Goal: Navigation & Orientation: Find specific page/section

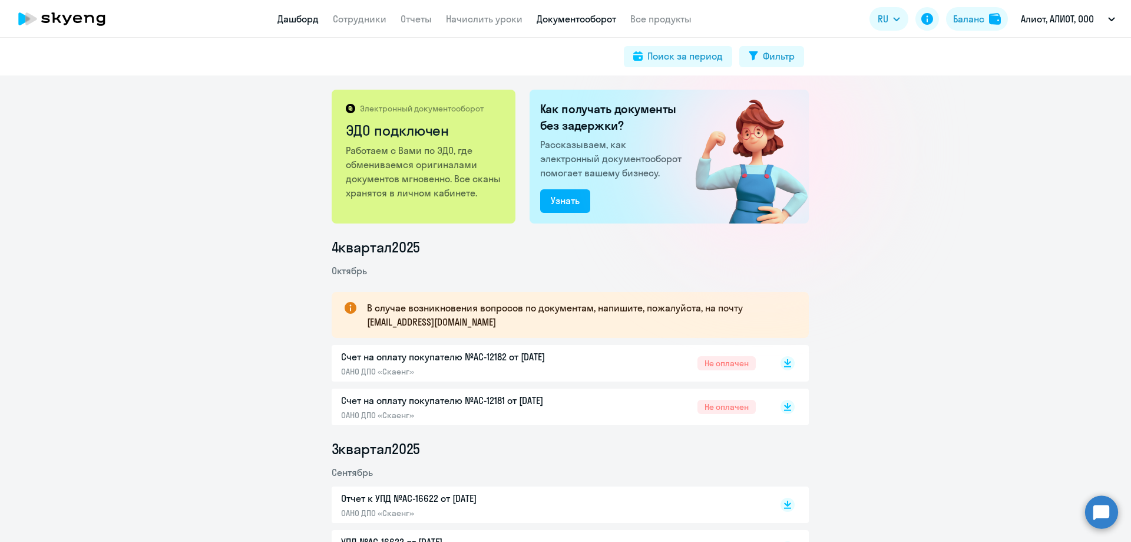
click at [301, 19] on link "Дашборд" at bounding box center [298, 19] width 41 height 12
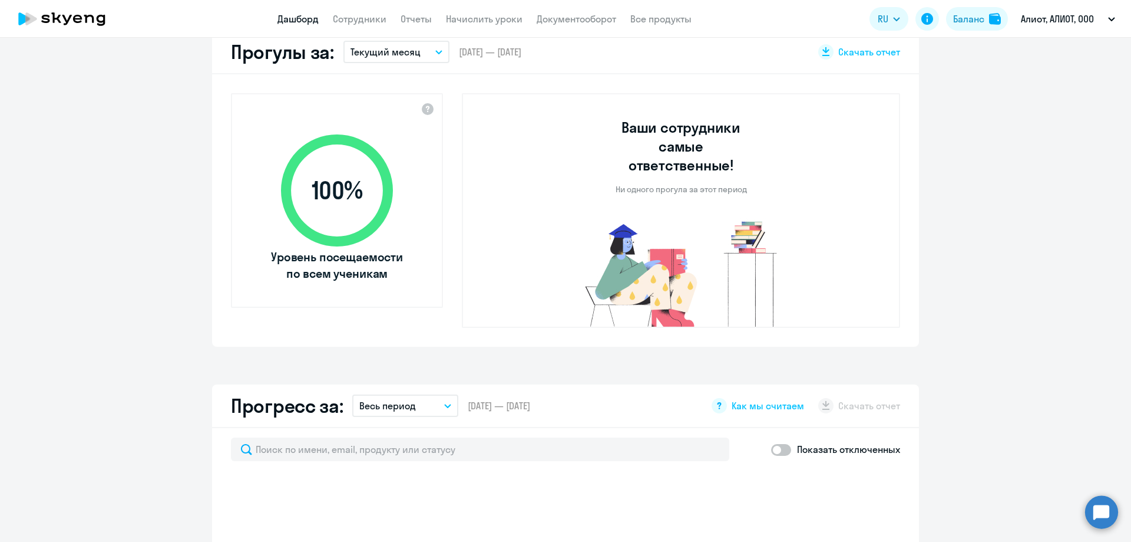
select select "30"
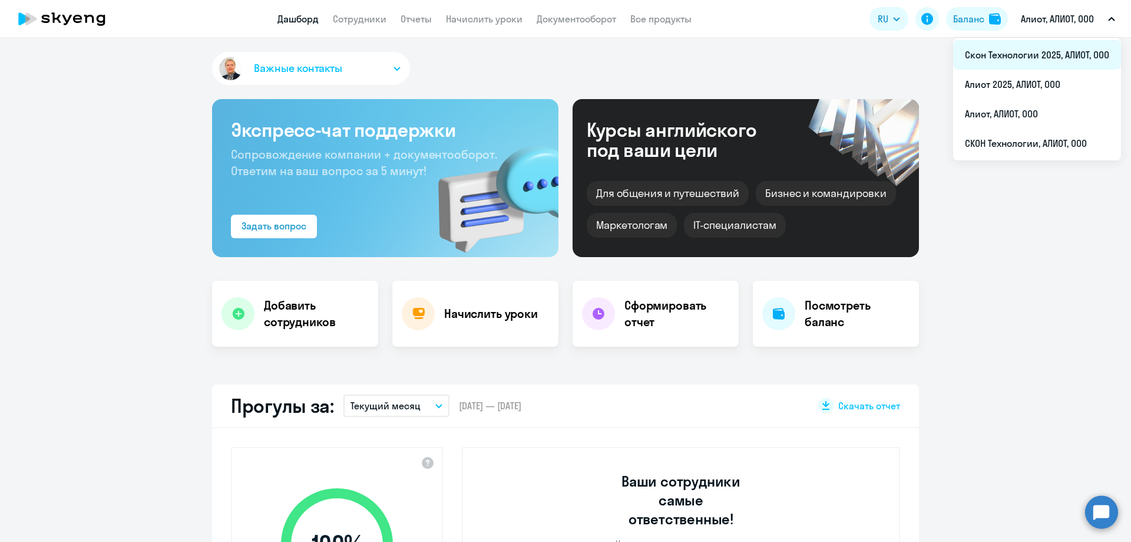
click at [1090, 55] on li "Скон Технологии 2025, АЛИОТ, ООО" at bounding box center [1037, 54] width 168 height 29
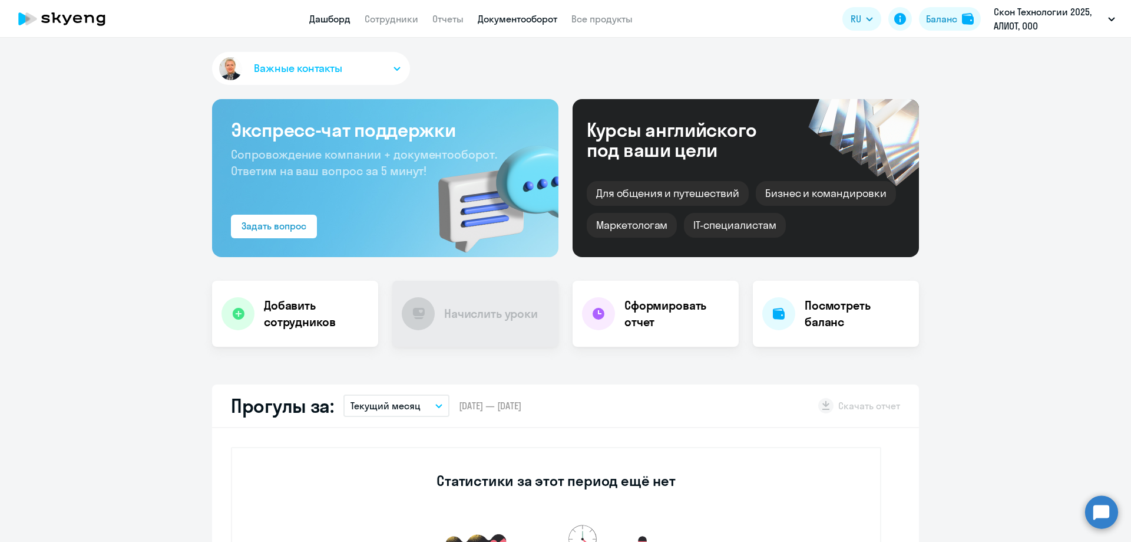
click at [519, 16] on link "Документооборот" at bounding box center [518, 19] width 80 height 12
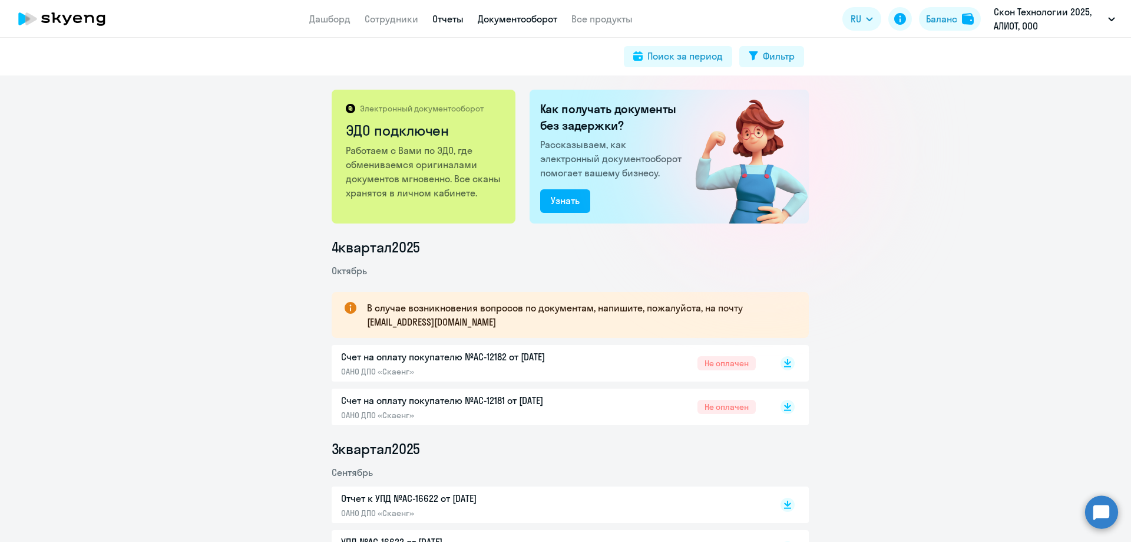
click at [447, 18] on link "Отчеты" at bounding box center [448, 19] width 31 height 12
click at [447, 16] on link "Отчеты" at bounding box center [448, 19] width 31 height 12
click at [448, 18] on link "Отчеты" at bounding box center [448, 19] width 31 height 12
click at [396, 21] on link "Сотрудники" at bounding box center [392, 19] width 54 height 12
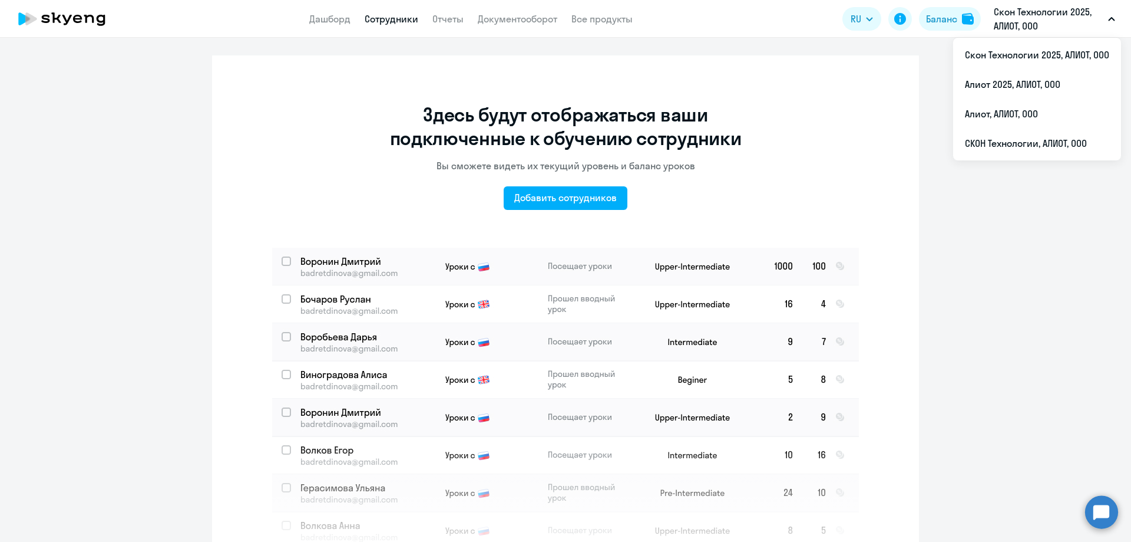
click at [1045, 24] on p "Скон Технологии 2025, АЛИОТ, ООО" at bounding box center [1049, 19] width 110 height 28
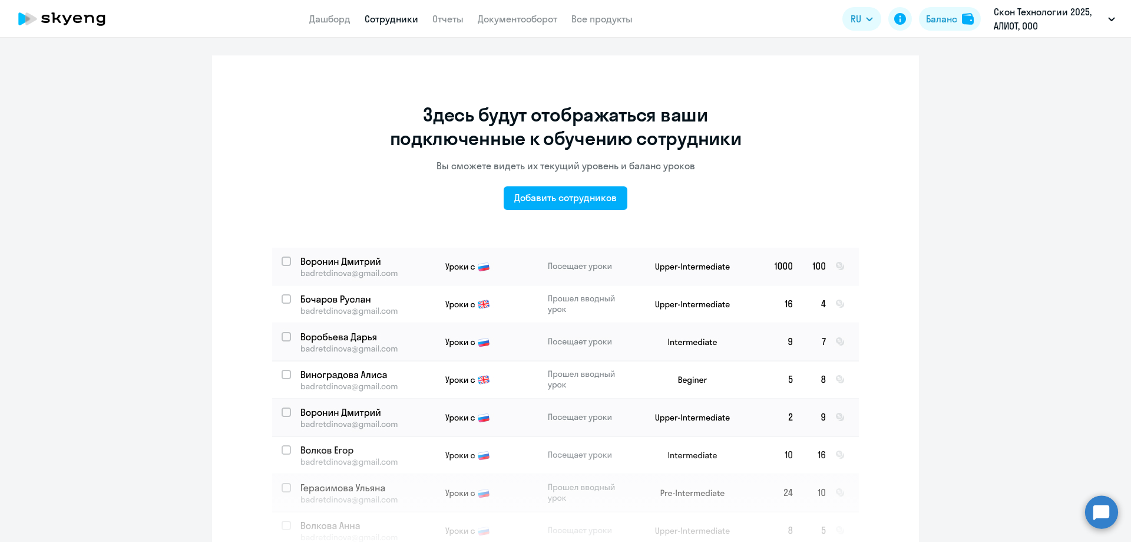
click at [1045, 18] on p "Скон Технологии 2025, АЛИОТ, ООО" at bounding box center [1049, 19] width 110 height 28
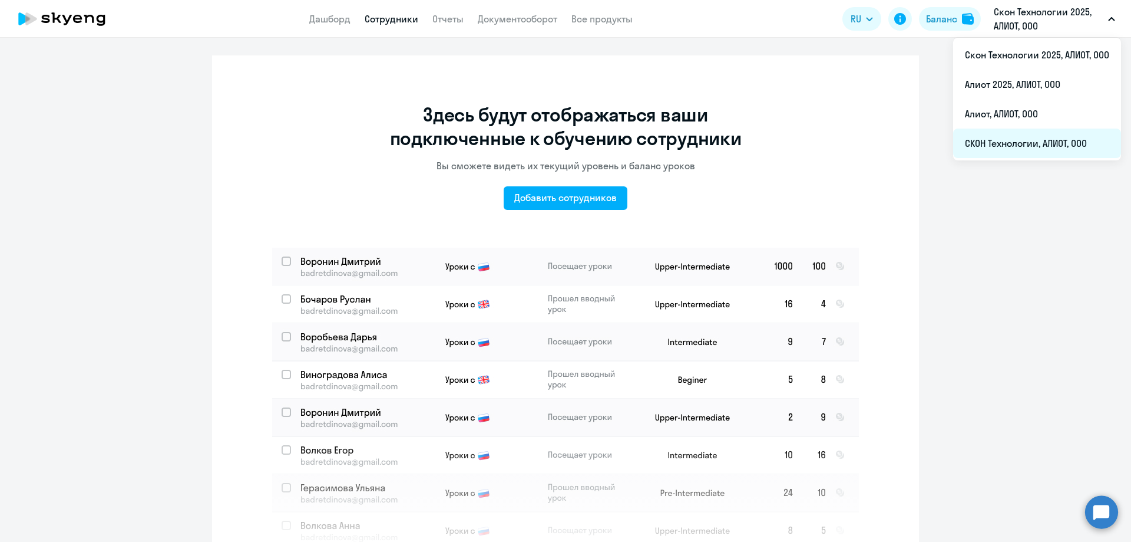
click at [1053, 147] on li "СКОН Технологии, АЛИОТ, ООО" at bounding box center [1037, 142] width 168 height 29
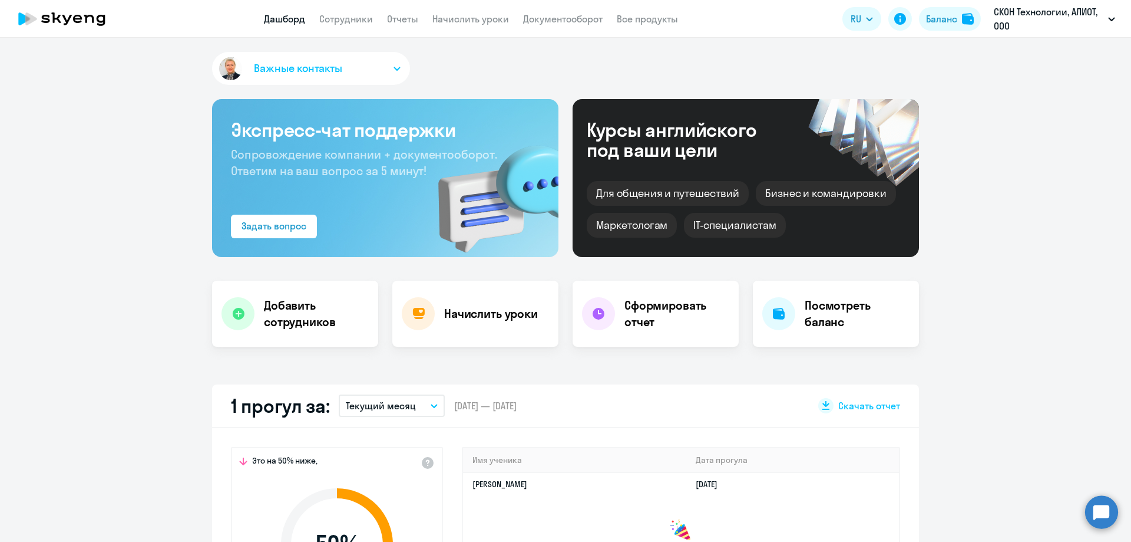
select select "30"
click at [337, 19] on link "Сотрудники" at bounding box center [346, 19] width 54 height 12
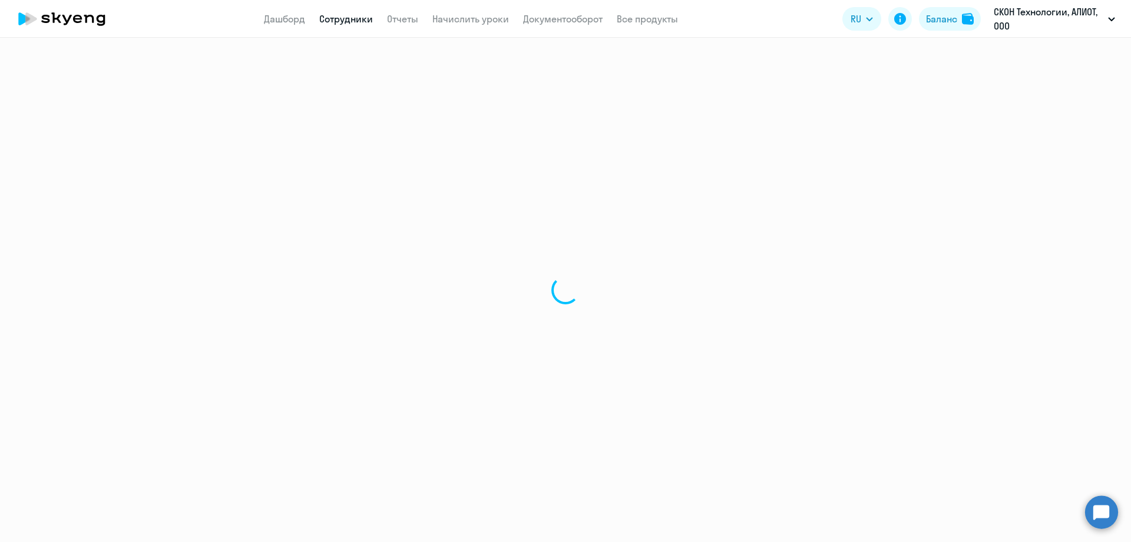
select select "30"
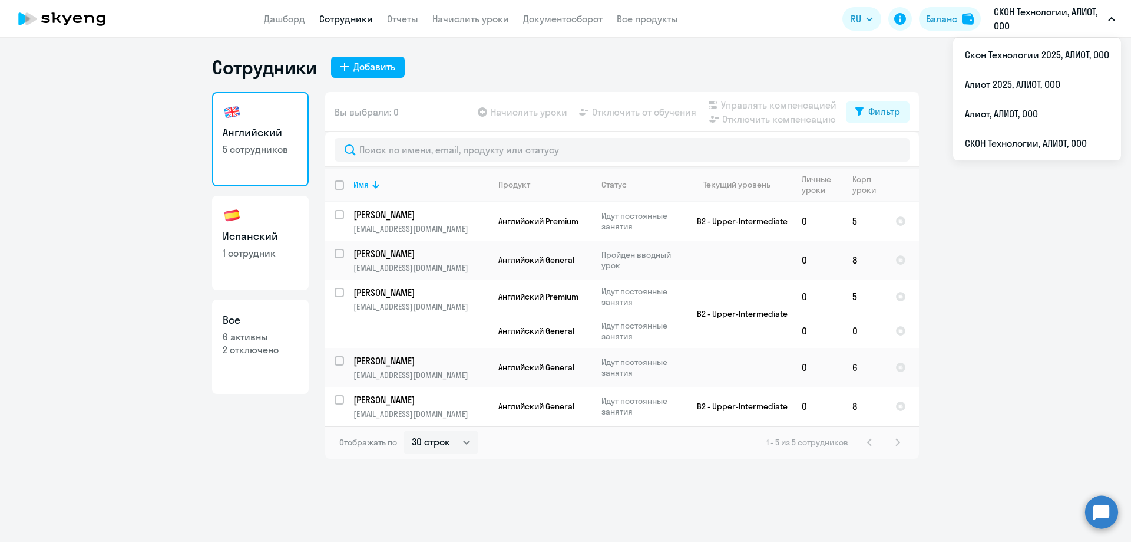
click at [1060, 18] on p "СКОН Технологии, АЛИОТ, ООО" at bounding box center [1049, 19] width 110 height 28
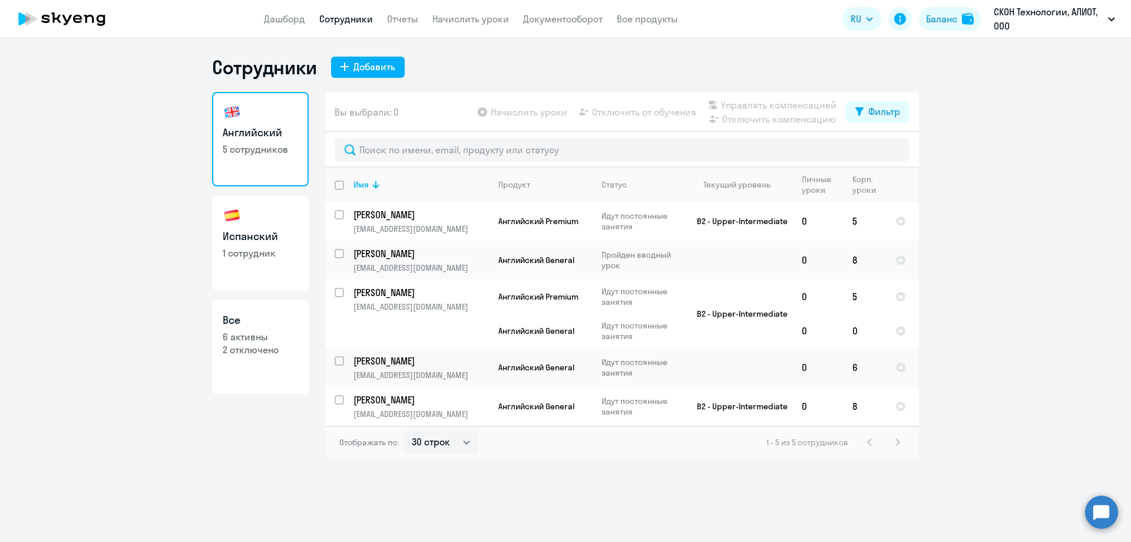
click at [1060, 19] on p "СКОН Технологии, АЛИОТ, ООО" at bounding box center [1049, 19] width 110 height 28
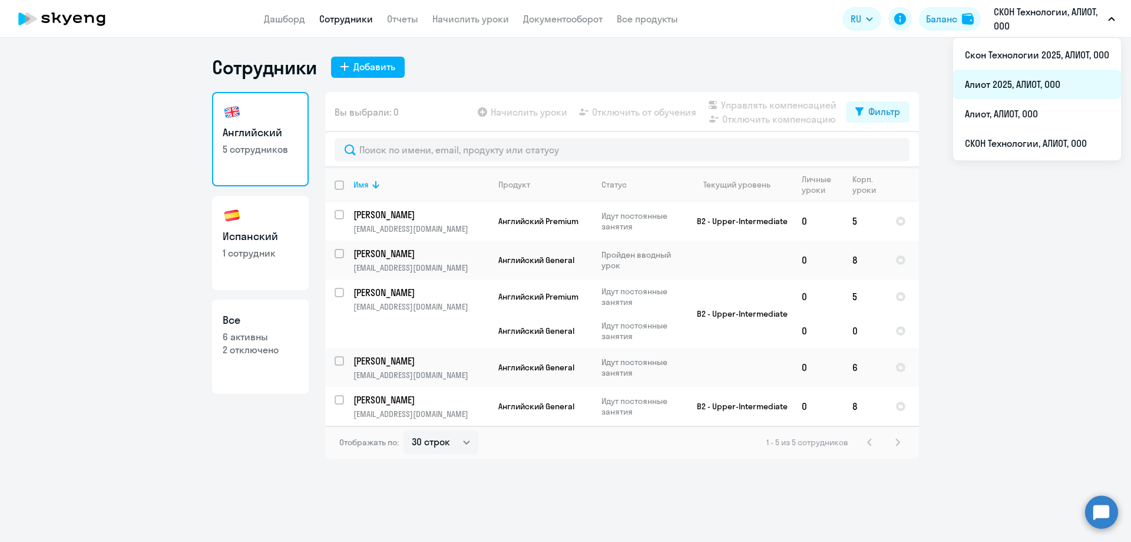
click at [1041, 82] on li "Алиот 2025, АЛИОТ, ООО" at bounding box center [1037, 84] width 168 height 29
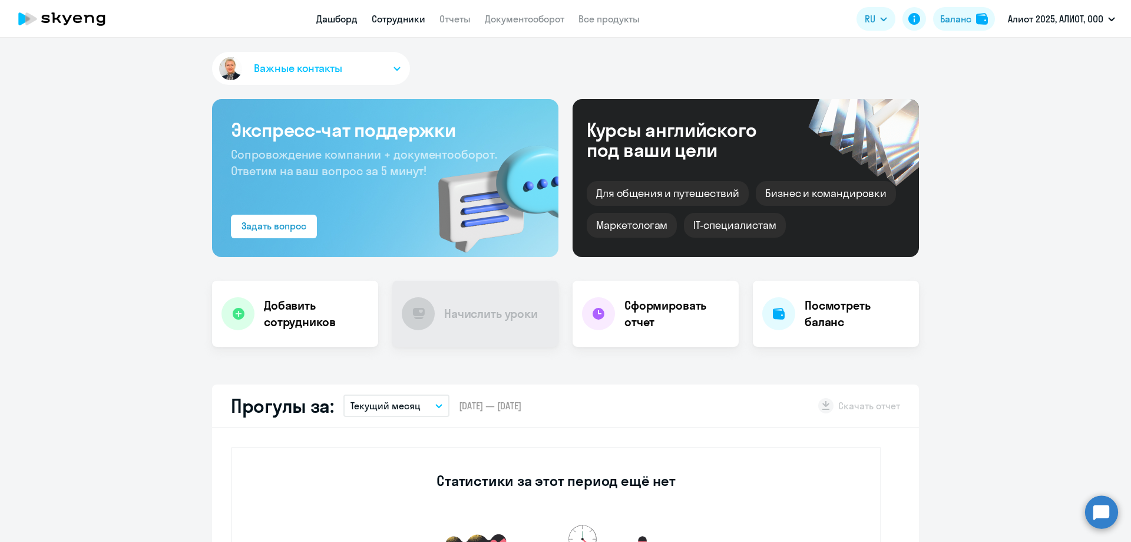
click at [402, 21] on link "Сотрудники" at bounding box center [399, 19] width 54 height 12
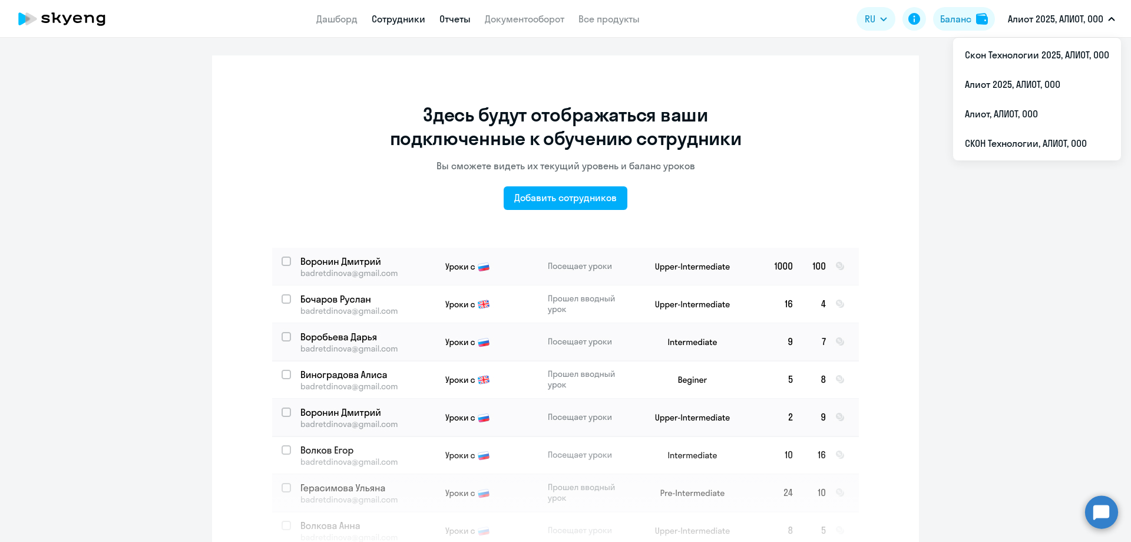
click at [453, 22] on link "Отчеты" at bounding box center [455, 19] width 31 height 12
click at [1080, 18] on p "Алиот 2025, АЛИОТ, ООО" at bounding box center [1055, 19] width 95 height 14
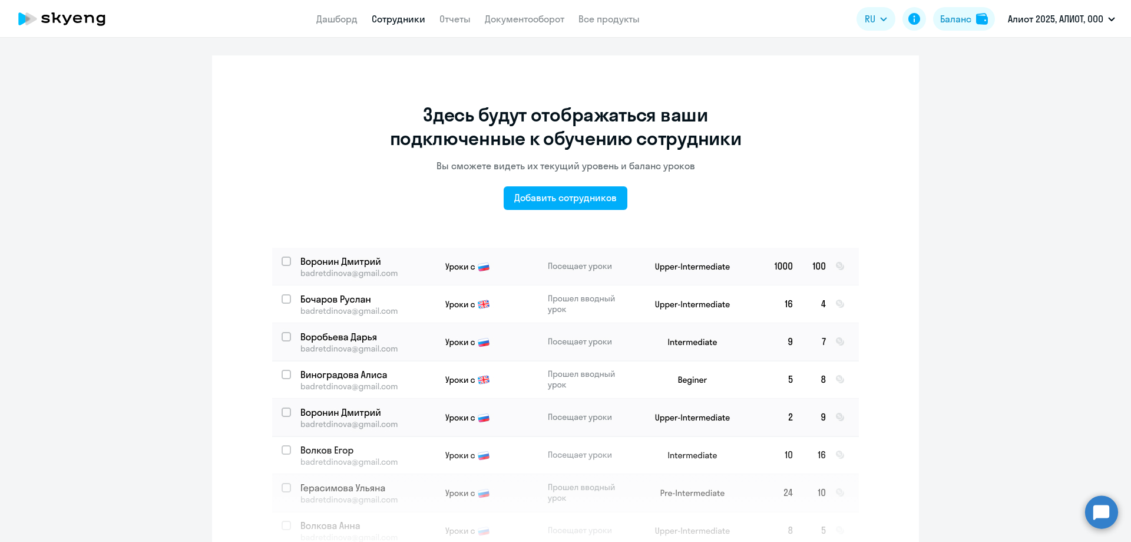
click at [1080, 18] on p "Алиот 2025, АЛИОТ, ООО" at bounding box center [1055, 19] width 95 height 14
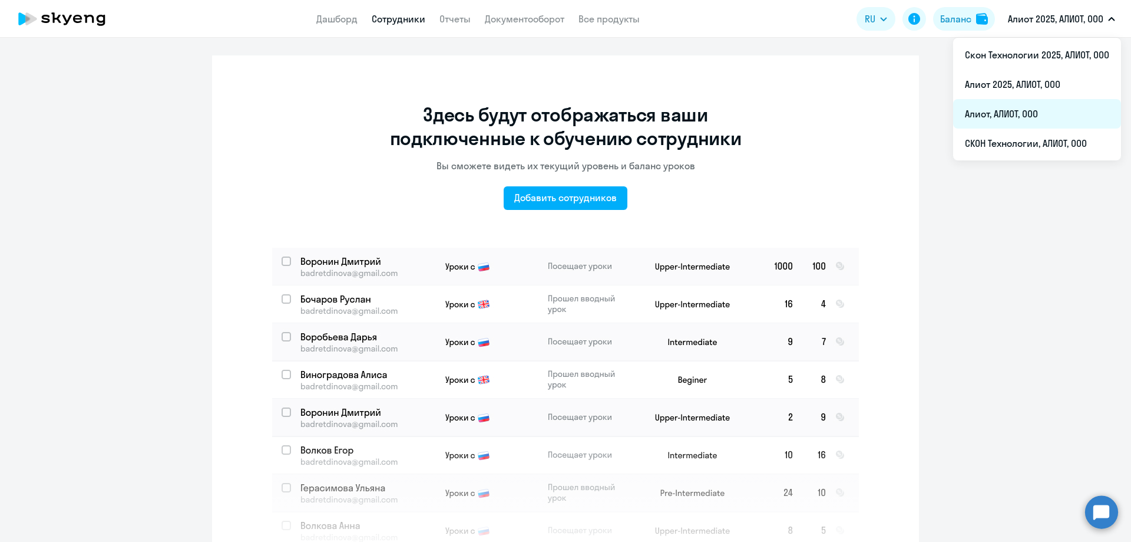
click at [1038, 115] on li "Алиот, АЛИОТ, ООО" at bounding box center [1037, 113] width 168 height 29
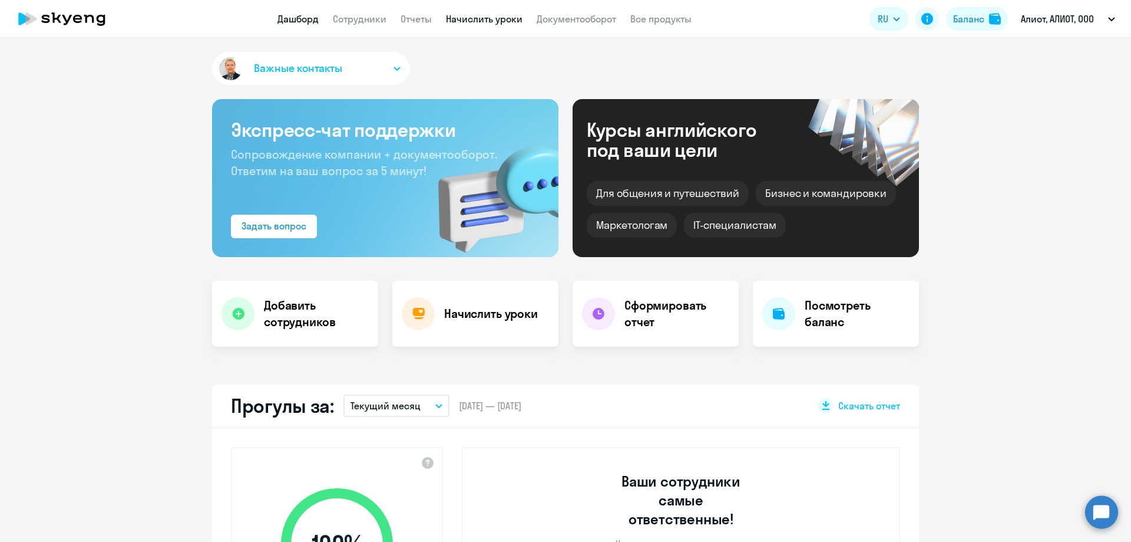
select select "30"
click at [497, 21] on link "Начислить уроки" at bounding box center [484, 19] width 77 height 12
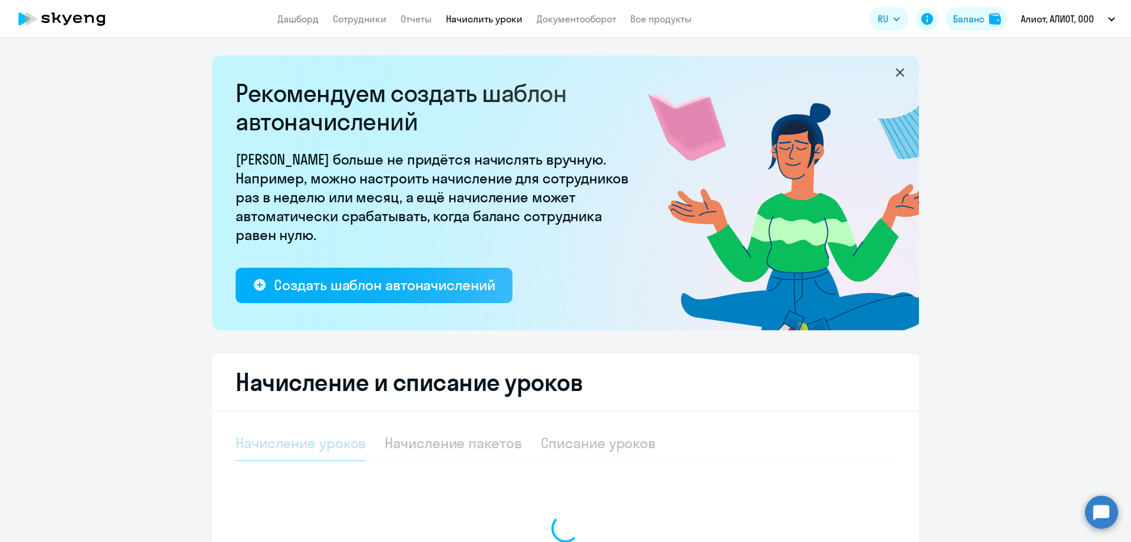
select select "10"
